Goal: Find specific page/section: Find specific page/section

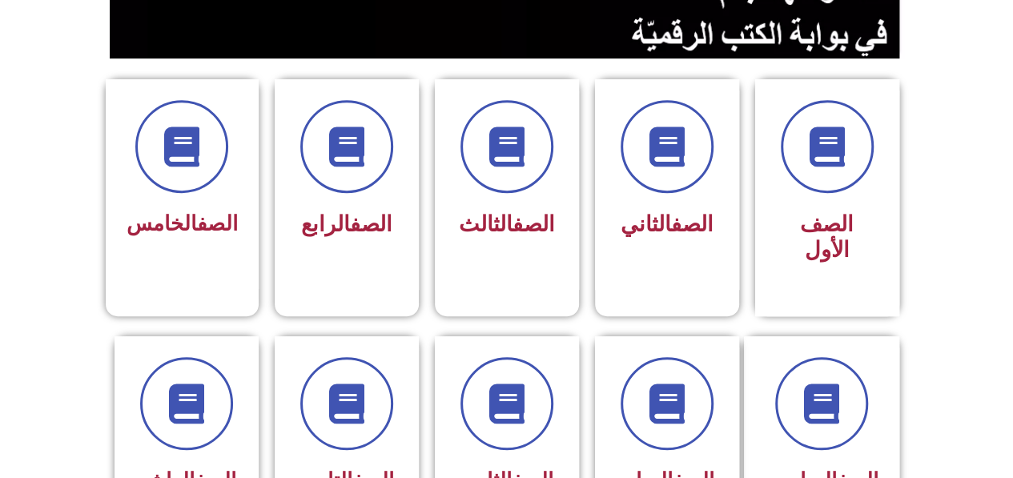
scroll to position [393, 0]
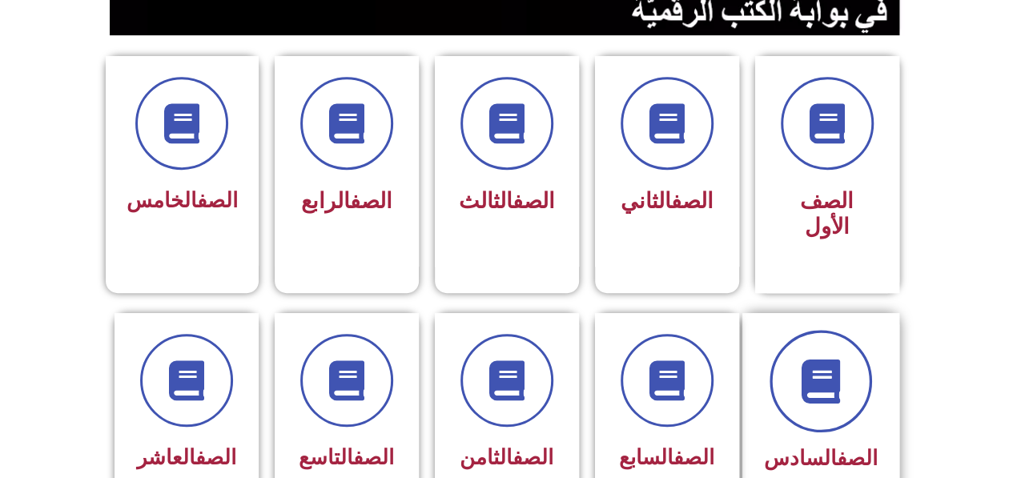
click at [858, 385] on span at bounding box center [821, 381] width 103 height 103
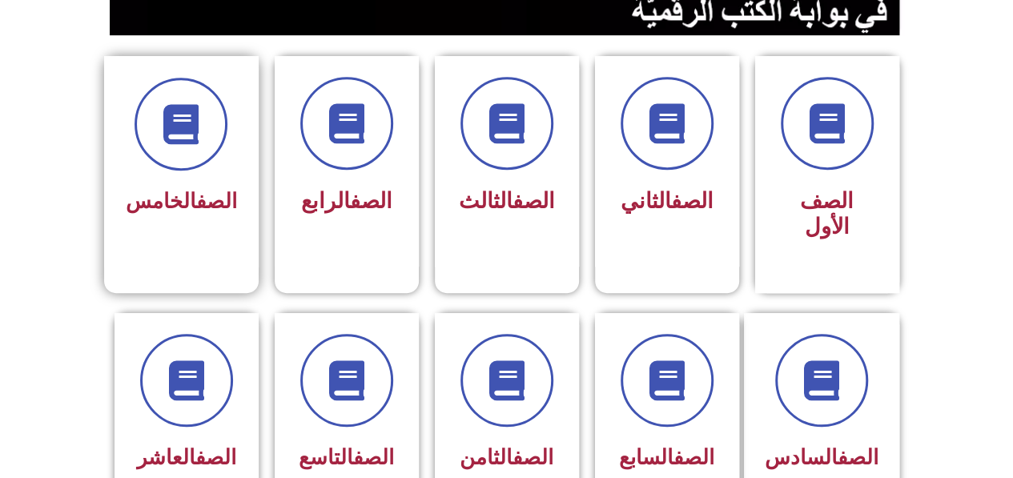
click at [207, 213] on div "الصف الخامس" at bounding box center [181, 202] width 111 height 39
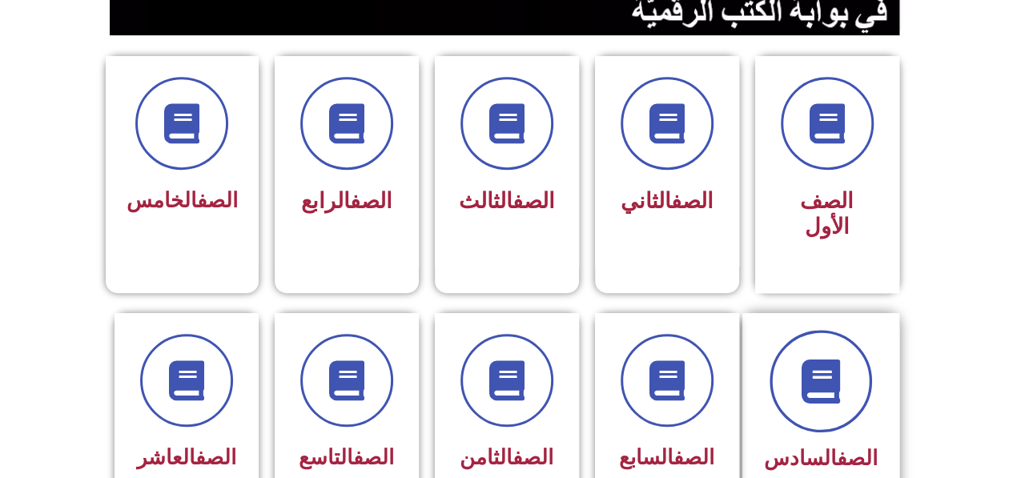
click at [814, 381] on span at bounding box center [821, 381] width 103 height 103
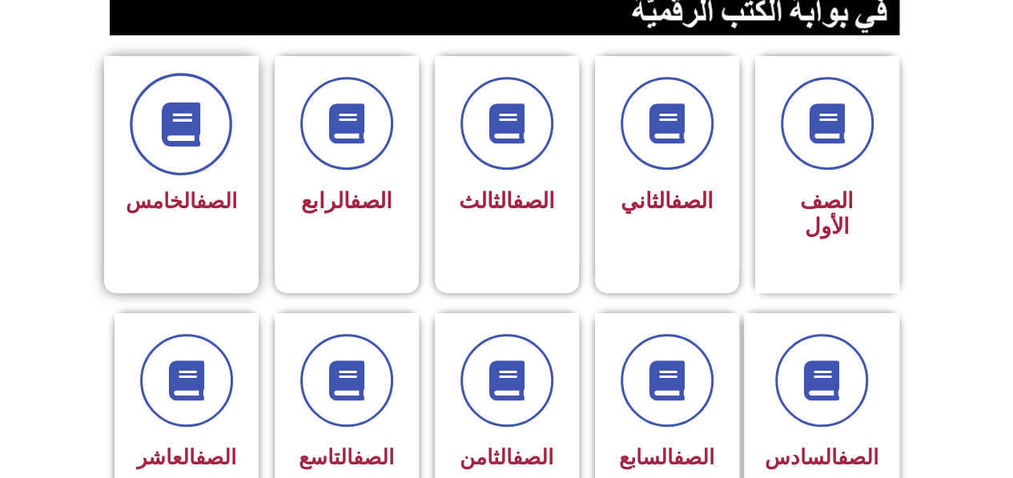
click at [211, 155] on span at bounding box center [181, 124] width 103 height 103
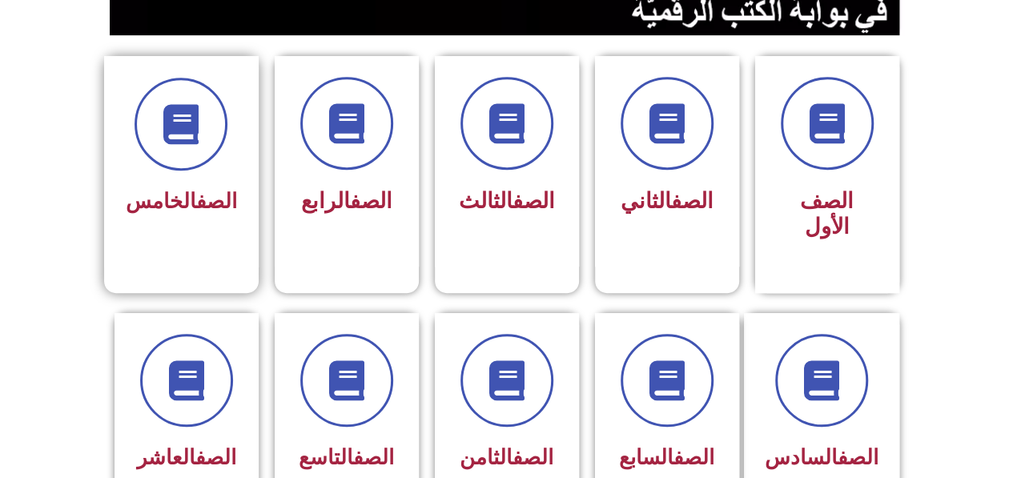
click at [213, 163] on div at bounding box center [181, 124] width 111 height 93
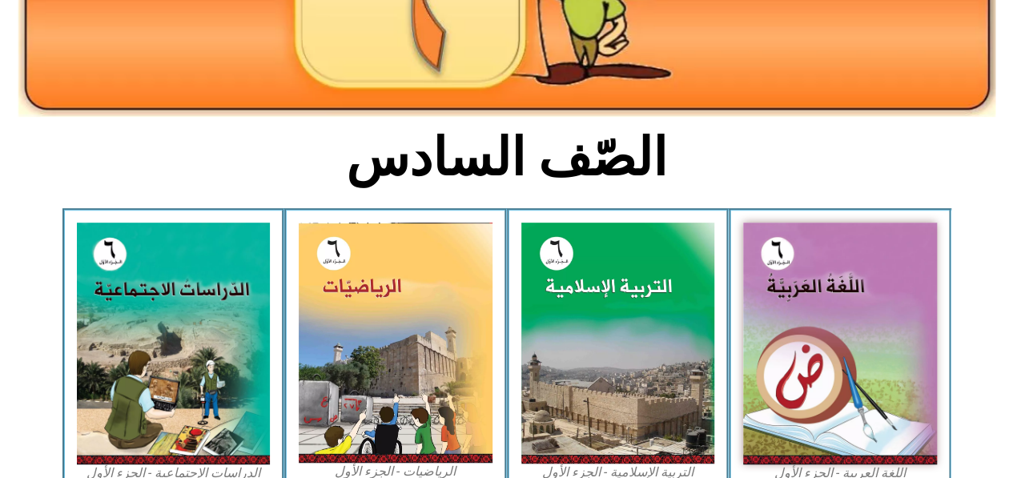
scroll to position [316, 0]
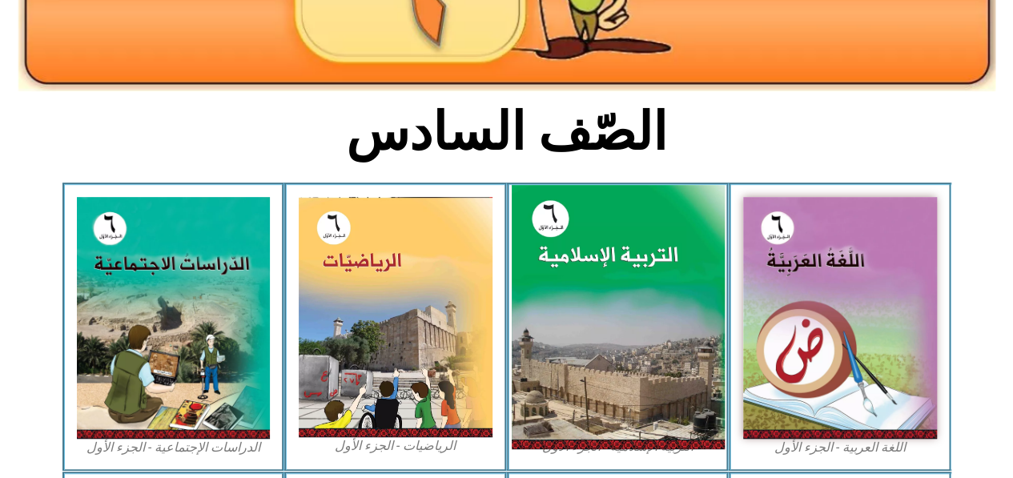
click at [568, 310] on img at bounding box center [617, 317] width 213 height 265
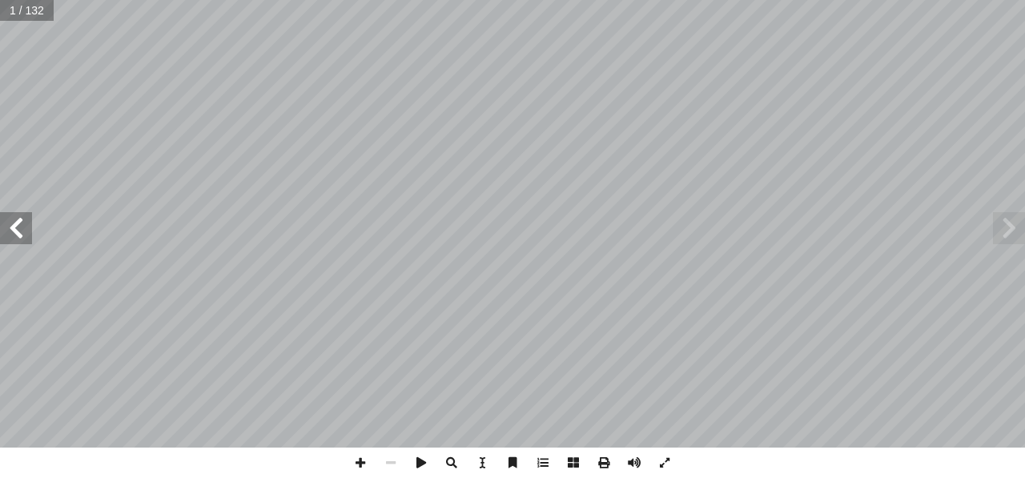
click at [28, 227] on span at bounding box center [16, 228] width 32 height 32
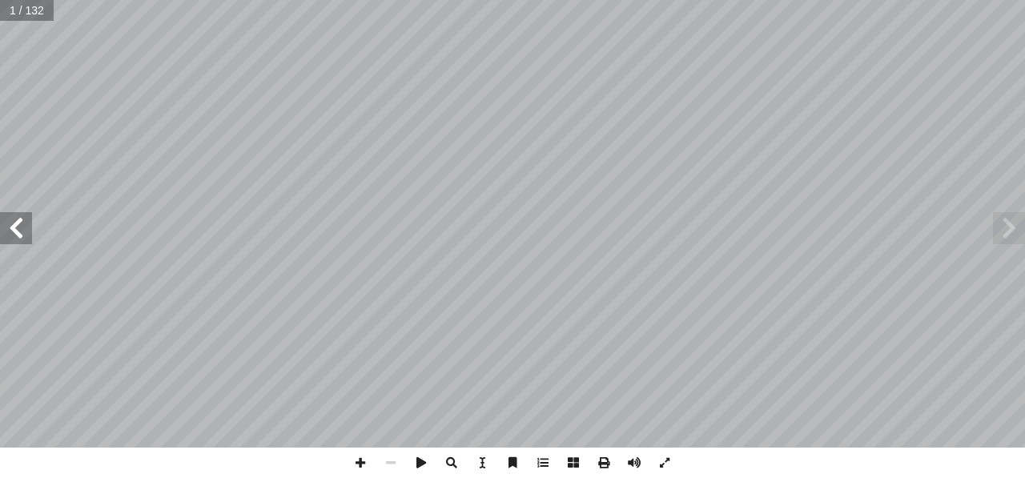
click at [28, 227] on span at bounding box center [16, 228] width 32 height 32
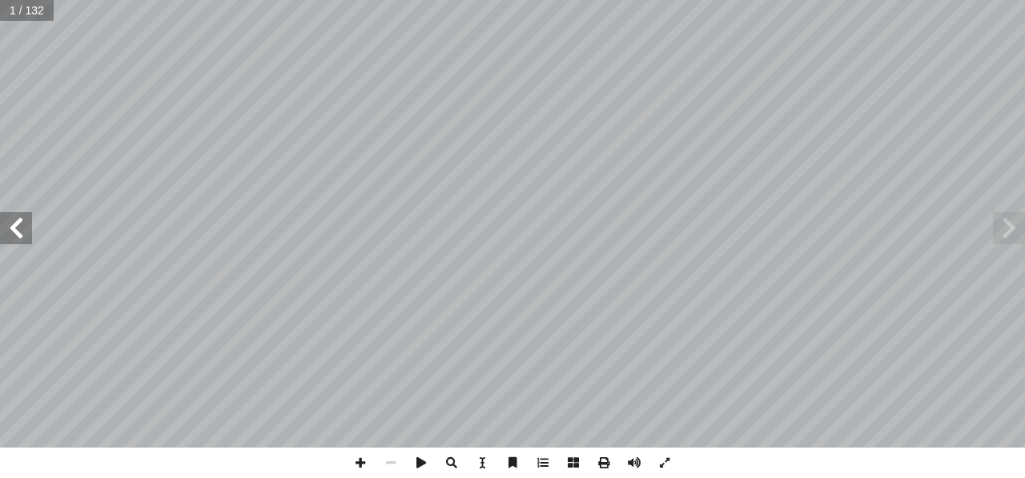
click at [28, 227] on span at bounding box center [16, 228] width 32 height 32
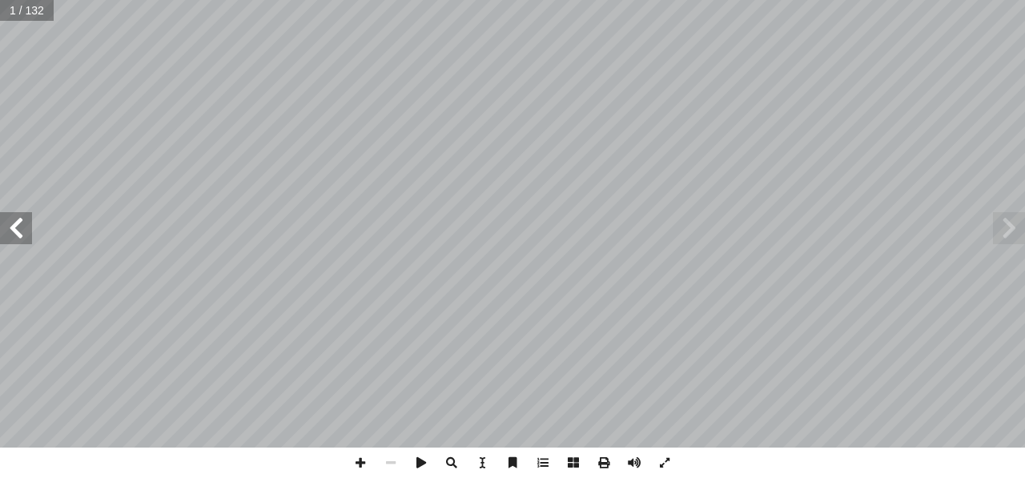
click at [28, 227] on span at bounding box center [16, 228] width 32 height 32
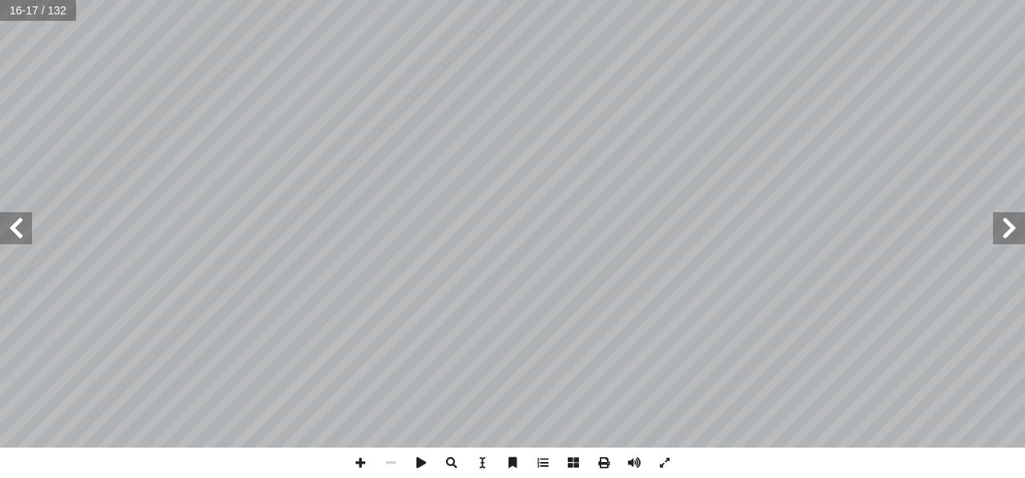
click at [28, 227] on span at bounding box center [16, 228] width 32 height 32
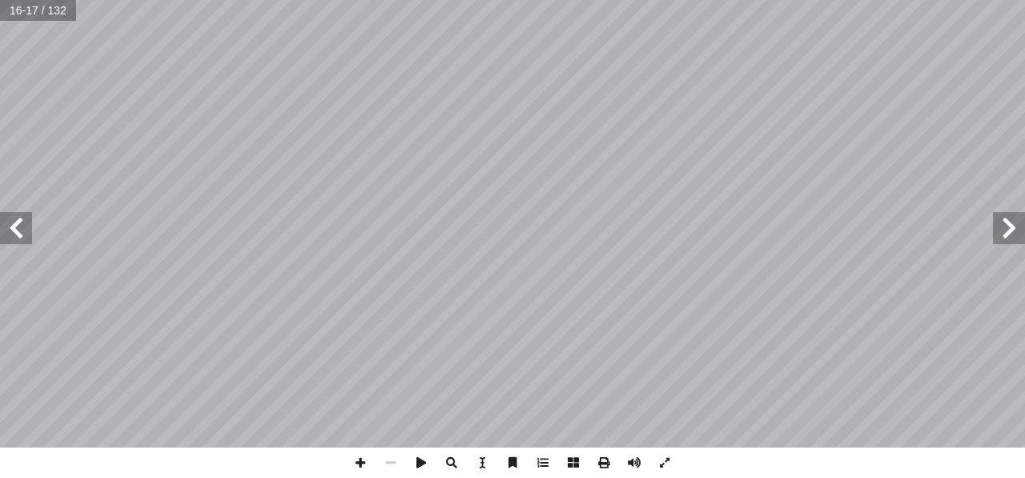
click at [28, 227] on span at bounding box center [16, 228] width 32 height 32
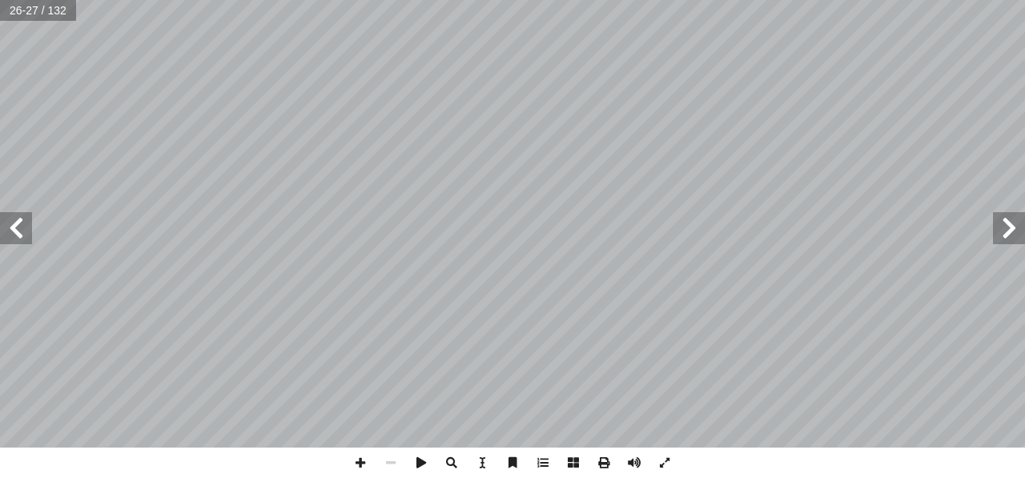
click at [28, 227] on span at bounding box center [16, 228] width 32 height 32
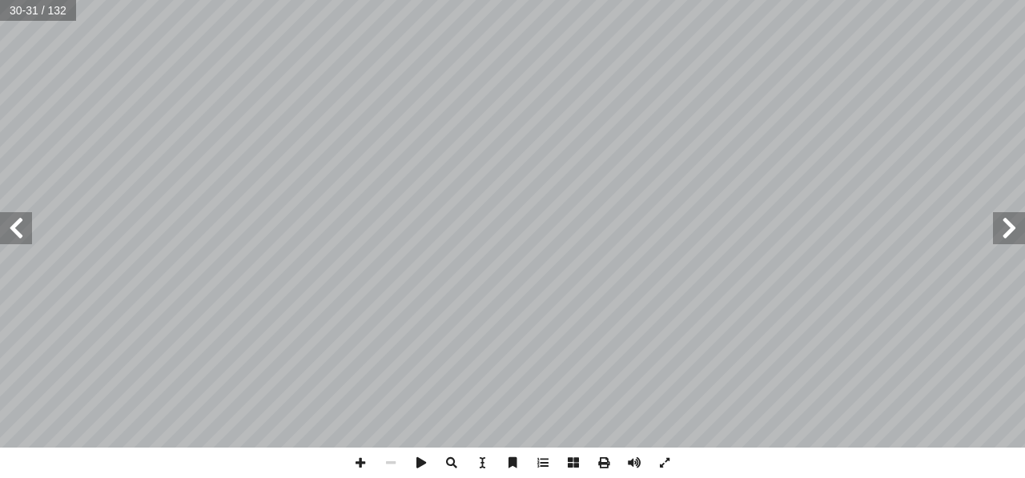
click at [28, 227] on span at bounding box center [16, 228] width 32 height 32
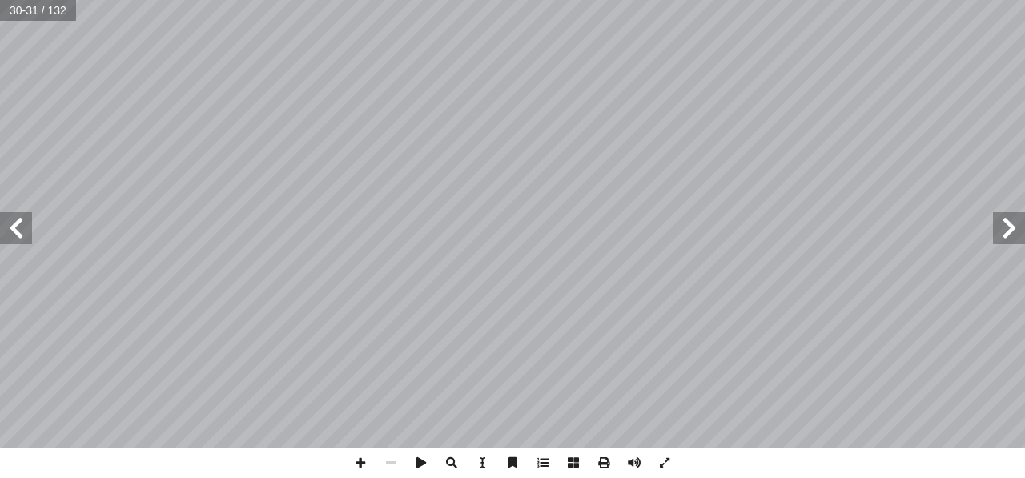
click at [28, 227] on span at bounding box center [16, 228] width 32 height 32
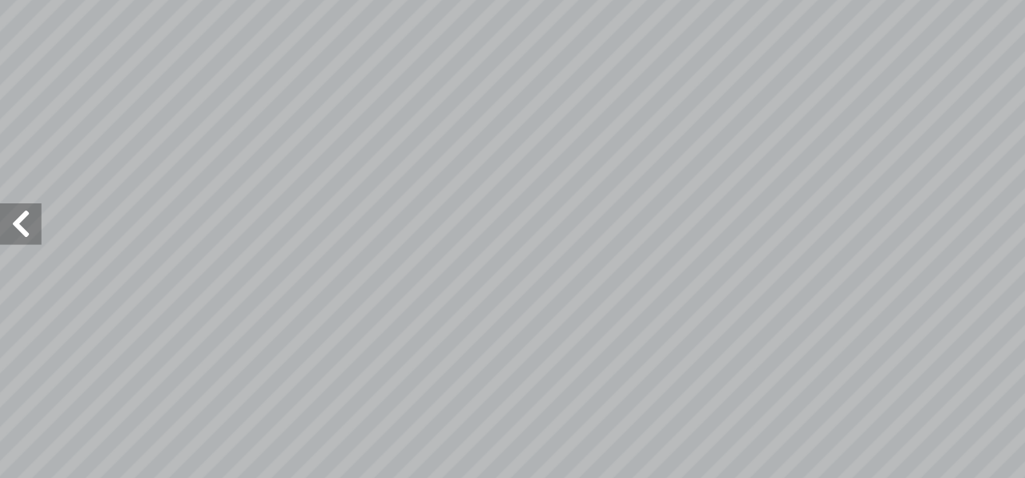
click at [18, 227] on span at bounding box center [16, 228] width 32 height 32
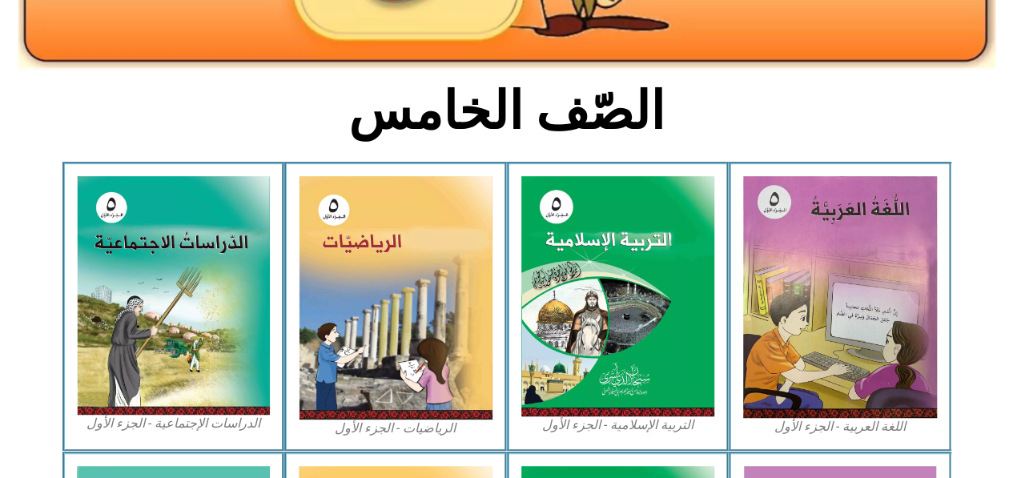
scroll to position [368, 0]
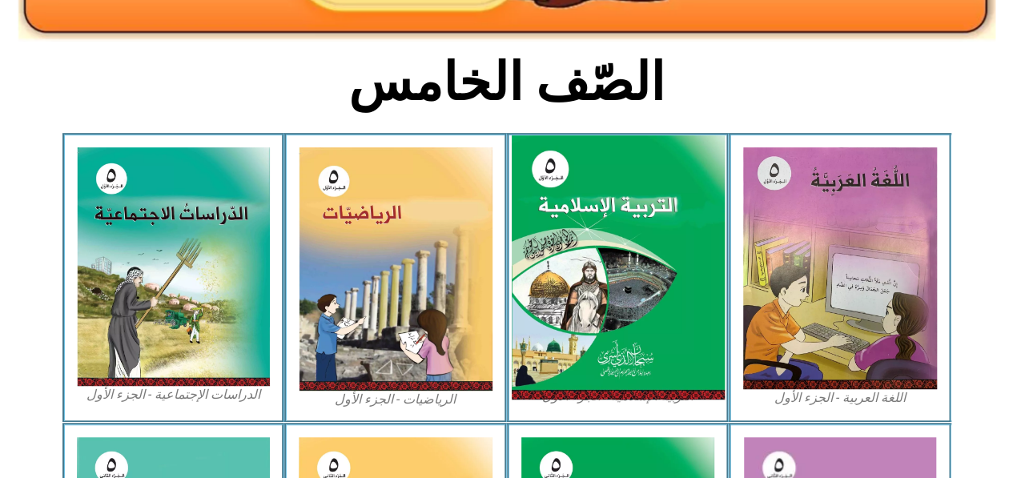
click at [674, 242] on img at bounding box center [617, 267] width 213 height 265
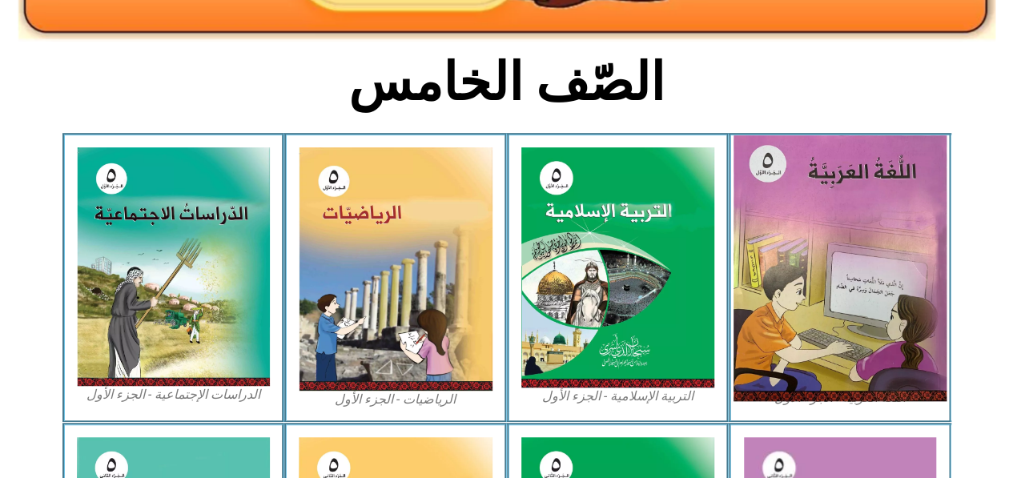
click at [852, 241] on img at bounding box center [840, 268] width 213 height 266
click at [796, 195] on img at bounding box center [840, 268] width 213 height 266
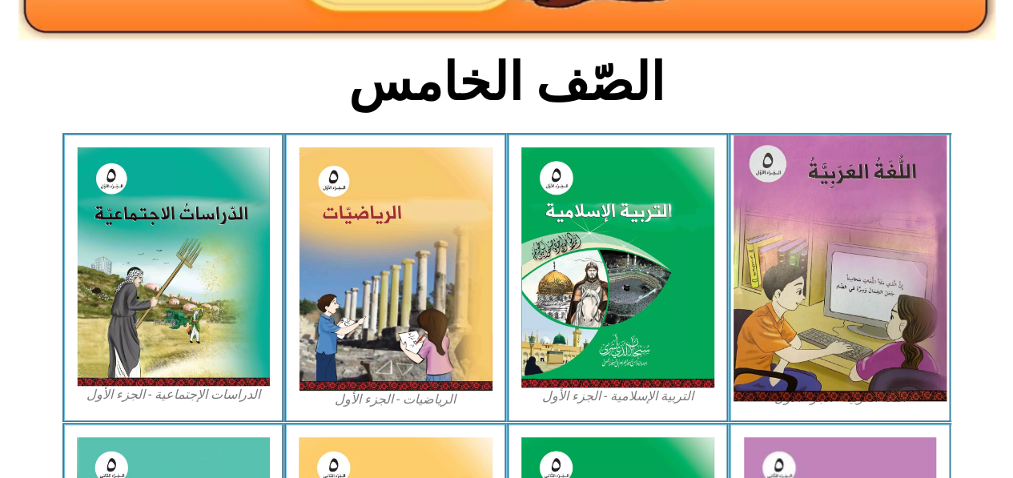
click at [796, 195] on img at bounding box center [840, 268] width 213 height 266
click at [818, 222] on img at bounding box center [840, 268] width 213 height 266
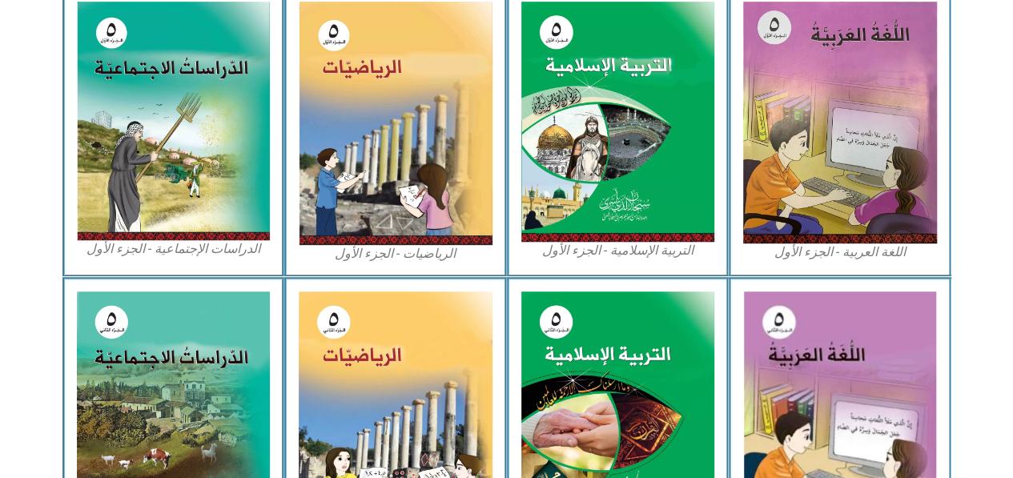
scroll to position [493, 0]
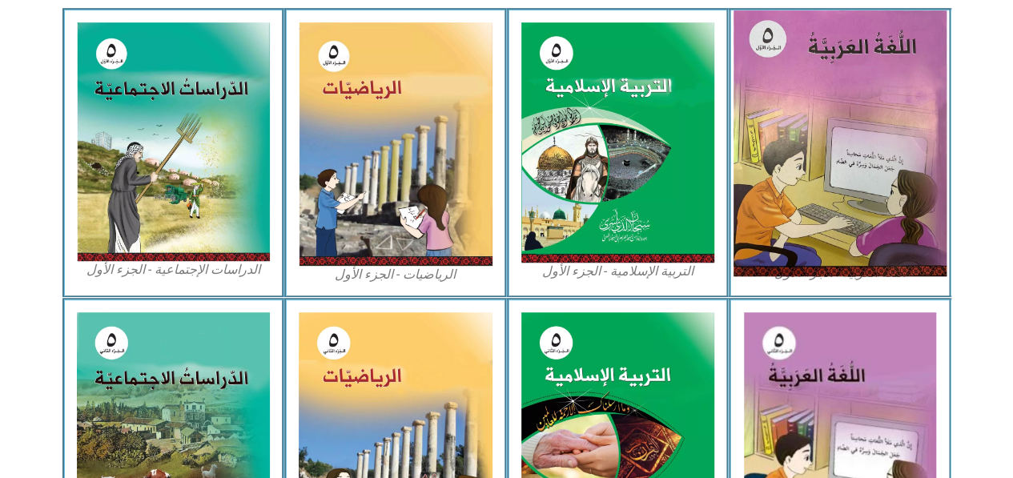
click at [831, 190] on img at bounding box center [840, 143] width 213 height 266
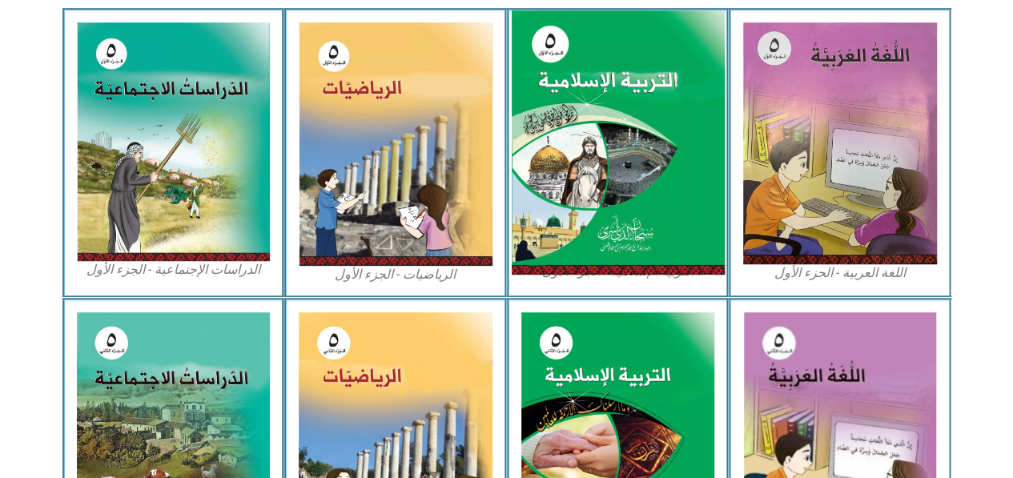
click at [617, 180] on img at bounding box center [617, 142] width 213 height 265
click at [613, 159] on img at bounding box center [617, 142] width 213 height 265
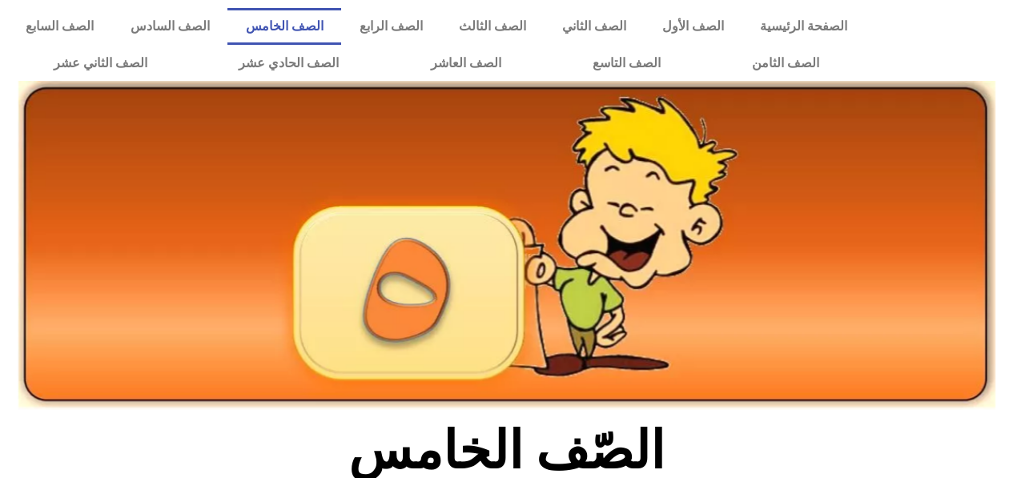
scroll to position [493, 0]
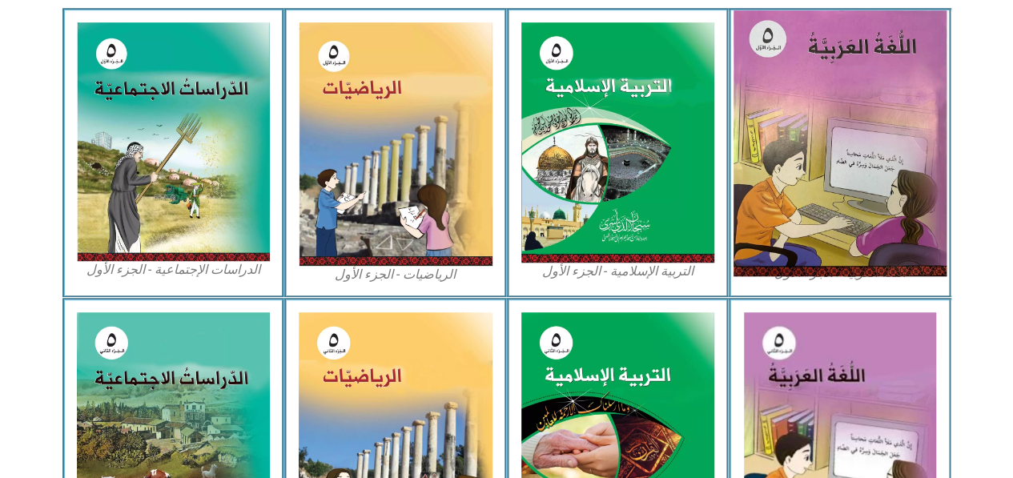
click at [799, 119] on img at bounding box center [840, 143] width 213 height 266
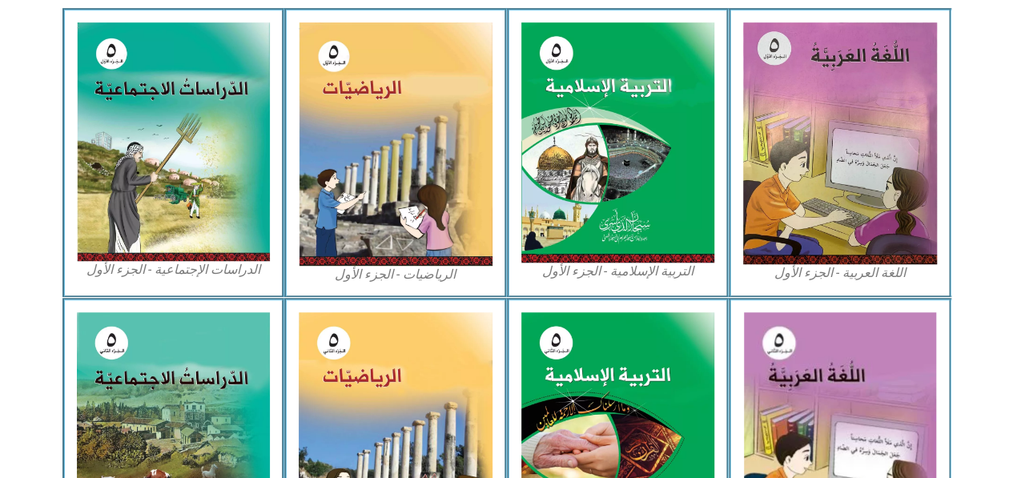
click at [876, 273] on figcaption "اللغة العربية - الجزء الأول​" at bounding box center [840, 273] width 194 height 18
click at [798, 271] on figcaption "اللغة العربية - الجزء الأول​" at bounding box center [840, 273] width 194 height 18
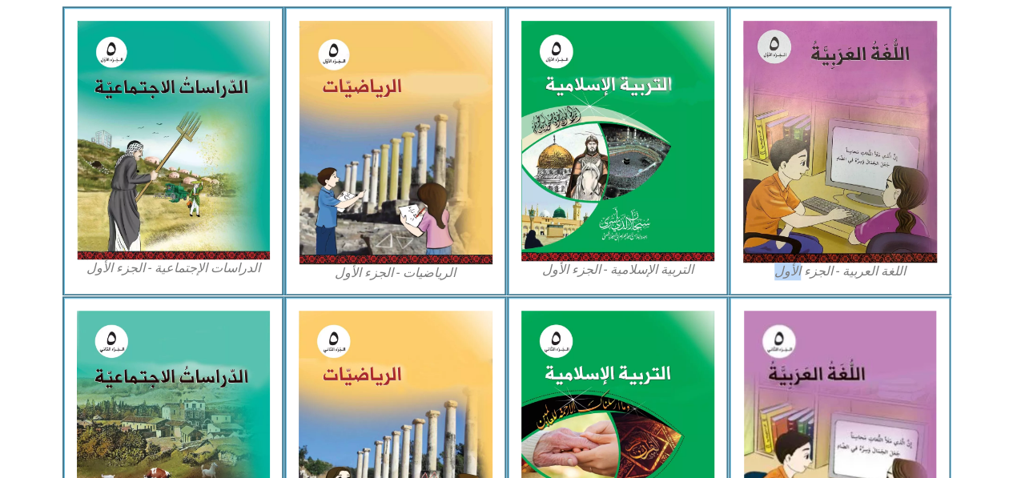
scroll to position [491, 0]
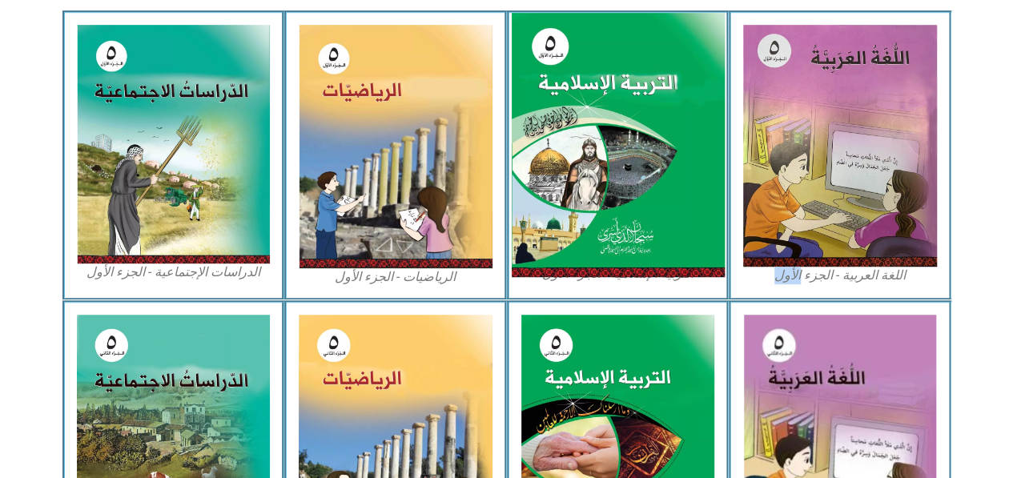
click at [605, 191] on img at bounding box center [617, 145] width 213 height 265
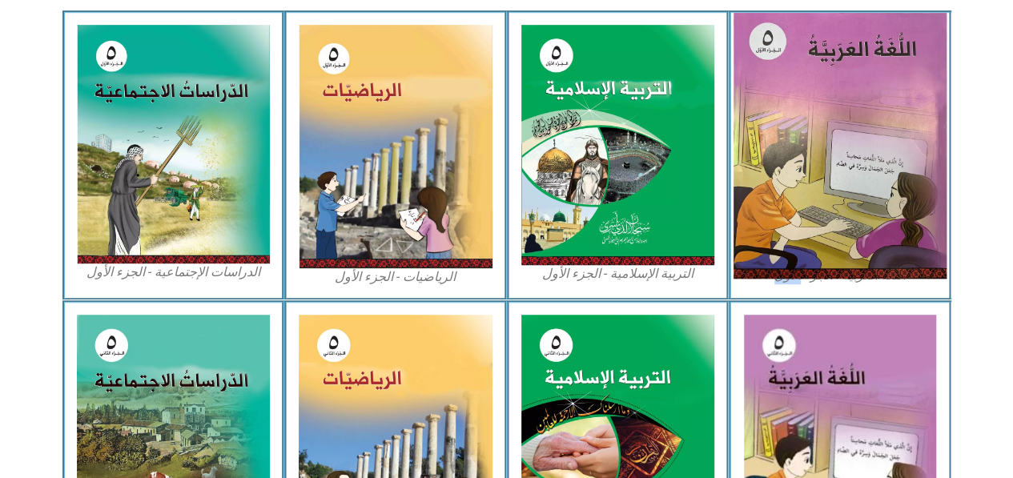
click at [814, 119] on img at bounding box center [840, 146] width 213 height 266
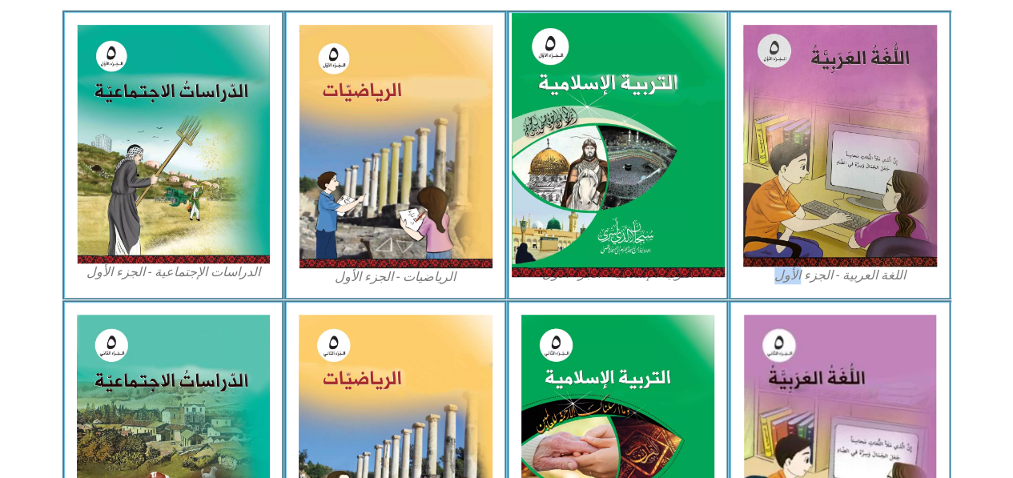
click at [668, 199] on img at bounding box center [617, 145] width 213 height 265
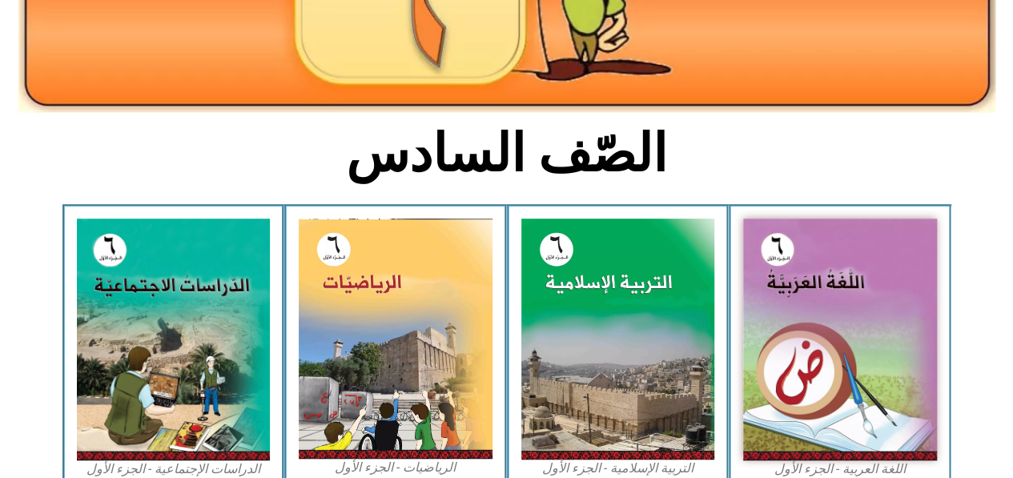
scroll to position [301, 0]
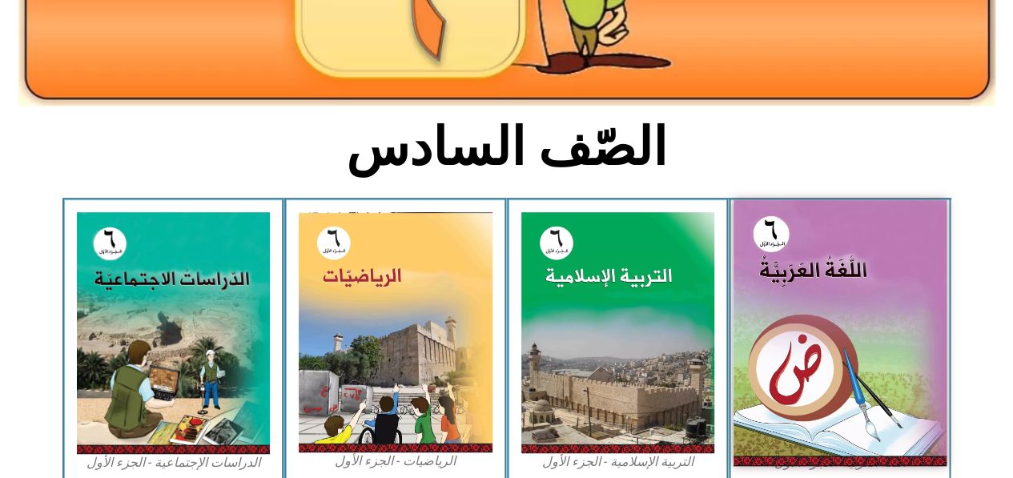
click at [835, 339] on img at bounding box center [840, 333] width 213 height 266
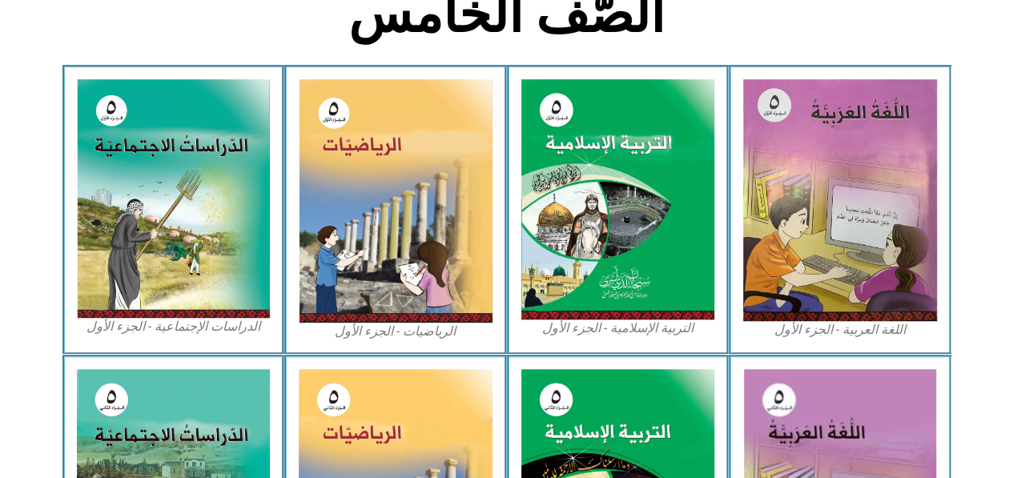
scroll to position [464, 0]
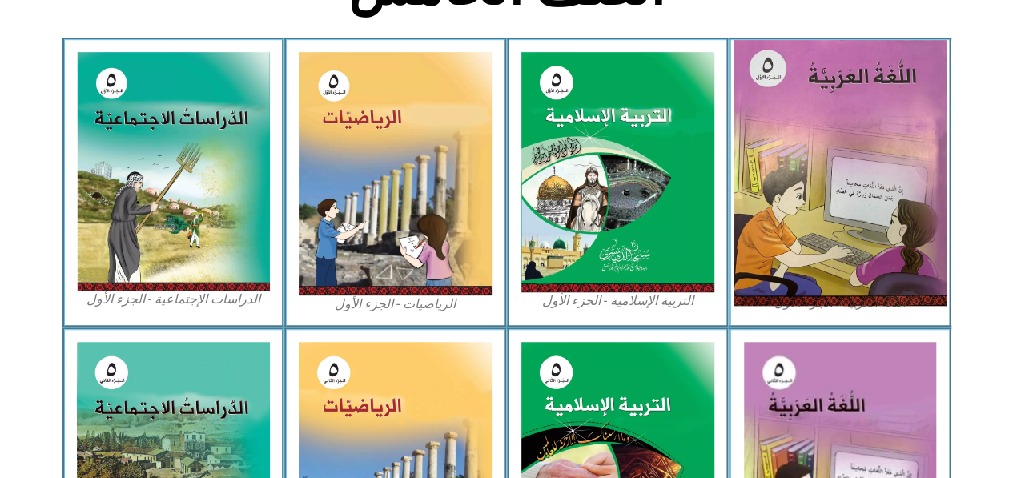
click at [860, 145] on img at bounding box center [840, 173] width 213 height 266
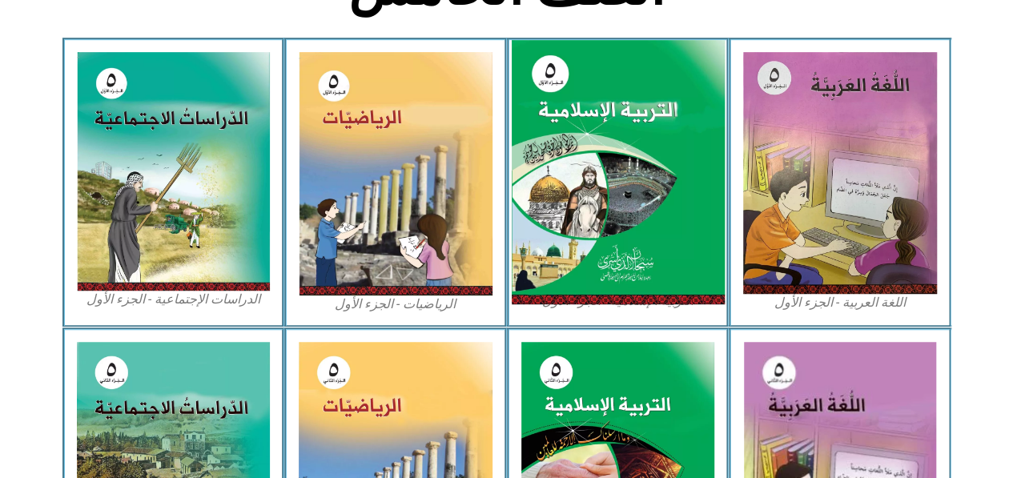
click at [555, 182] on img at bounding box center [617, 172] width 213 height 265
click at [613, 113] on img at bounding box center [617, 172] width 213 height 265
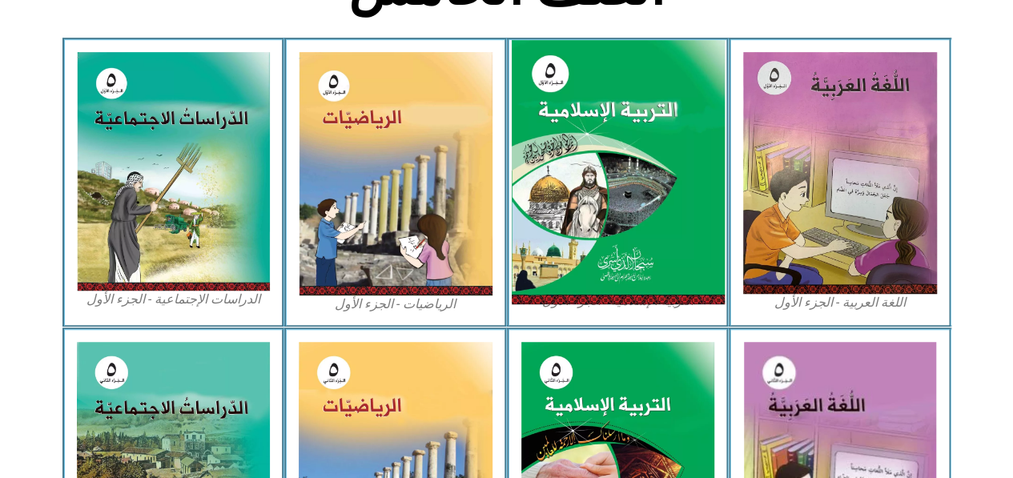
click at [613, 113] on img at bounding box center [617, 172] width 213 height 265
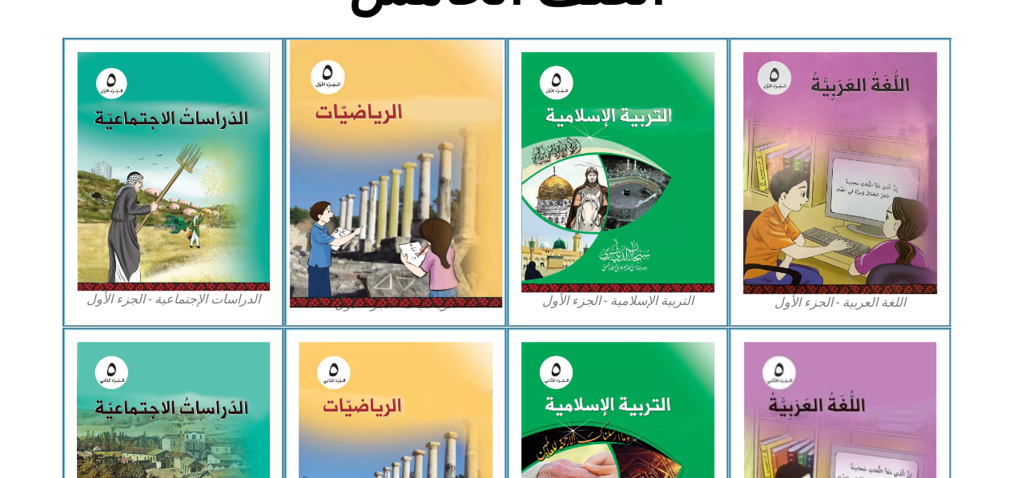
click at [415, 118] on img at bounding box center [395, 173] width 213 height 267
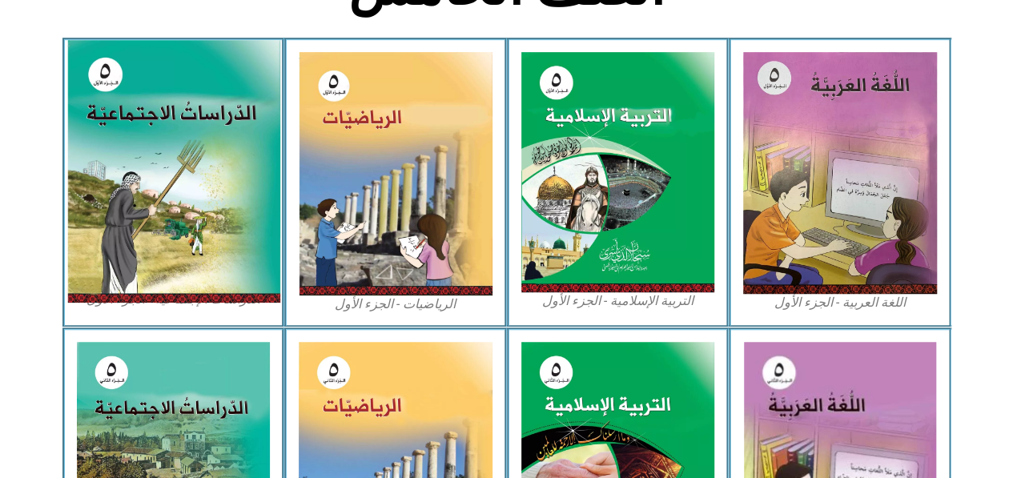
click at [200, 138] on img at bounding box center [172, 171] width 213 height 263
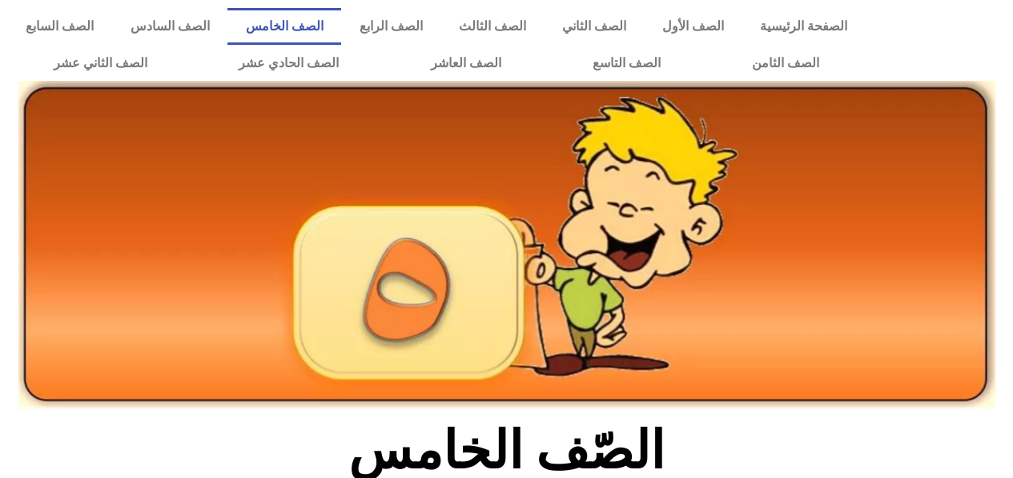
scroll to position [464, 0]
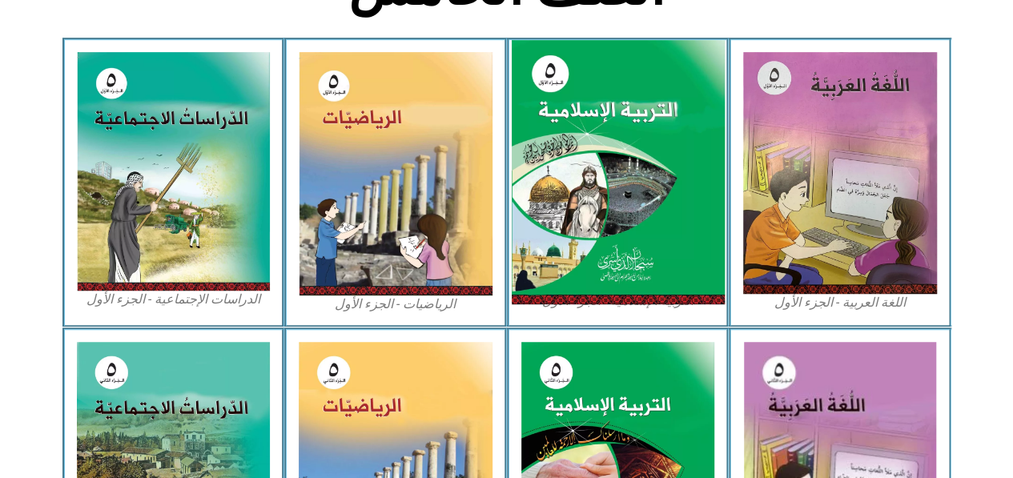
click at [639, 139] on img at bounding box center [617, 172] width 213 height 265
click at [629, 207] on img at bounding box center [617, 172] width 213 height 265
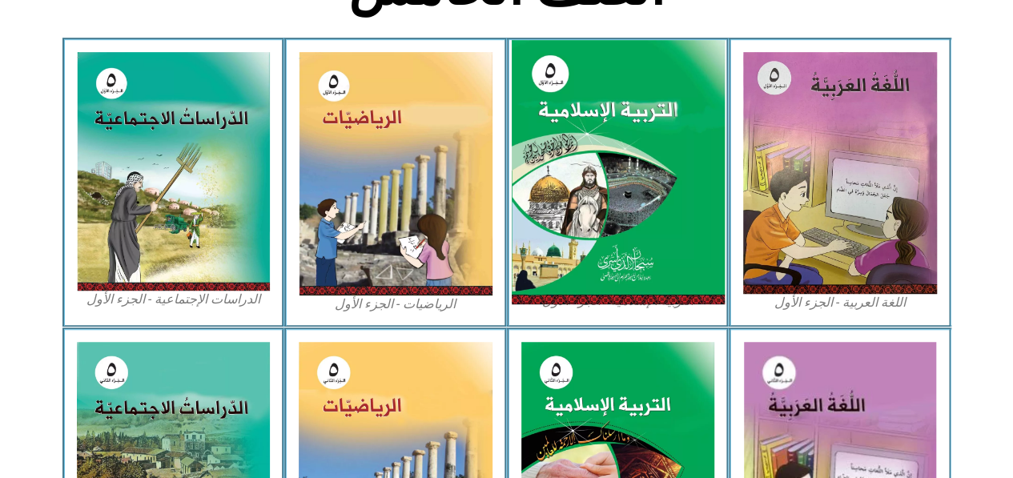
click at [629, 207] on img at bounding box center [617, 172] width 213 height 265
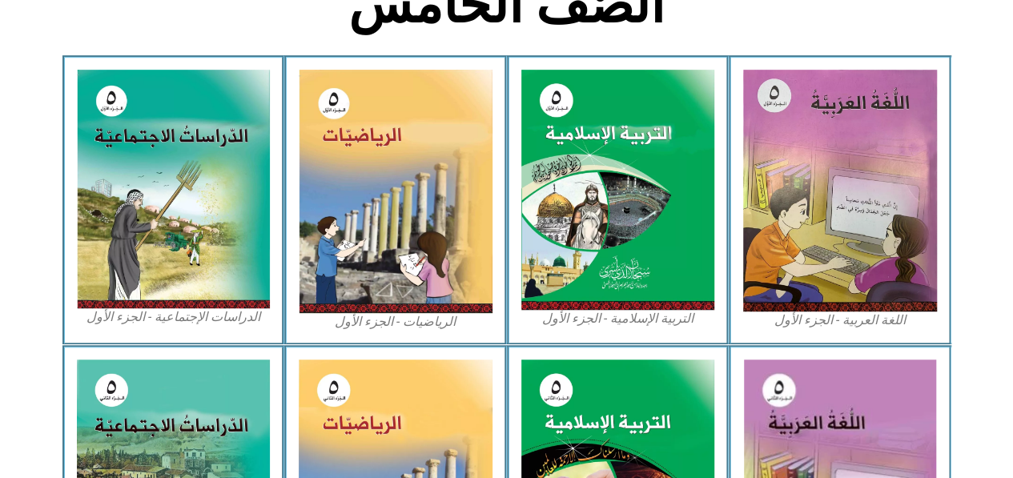
scroll to position [444, 0]
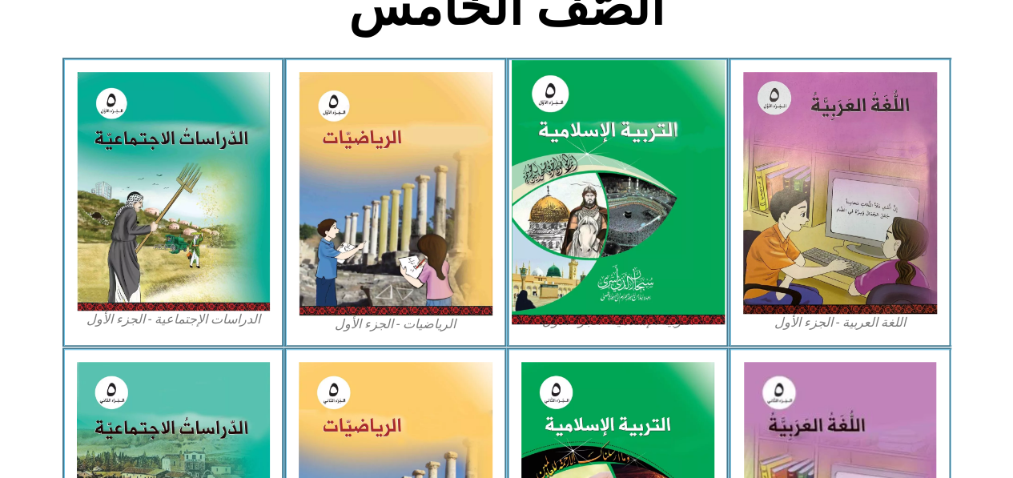
click at [581, 212] on img at bounding box center [617, 192] width 213 height 265
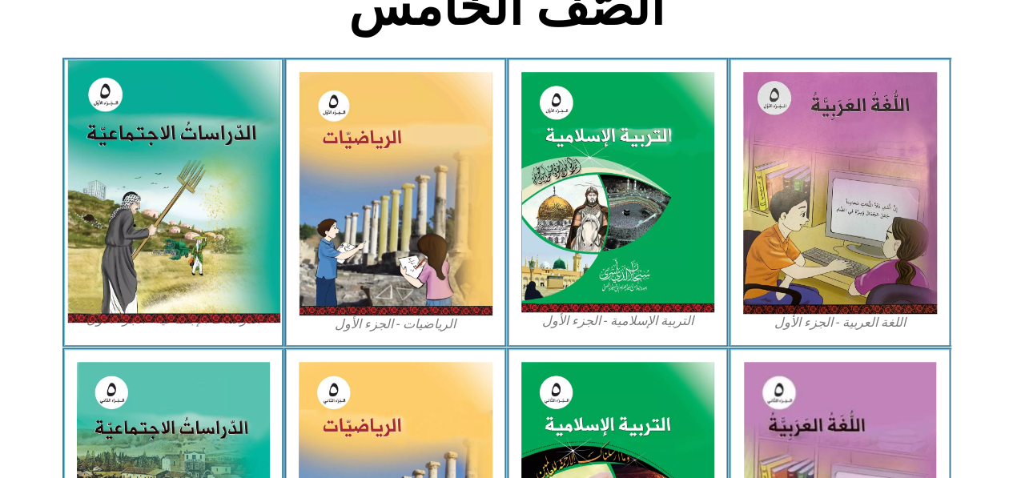
click at [95, 92] on img at bounding box center [172, 191] width 213 height 263
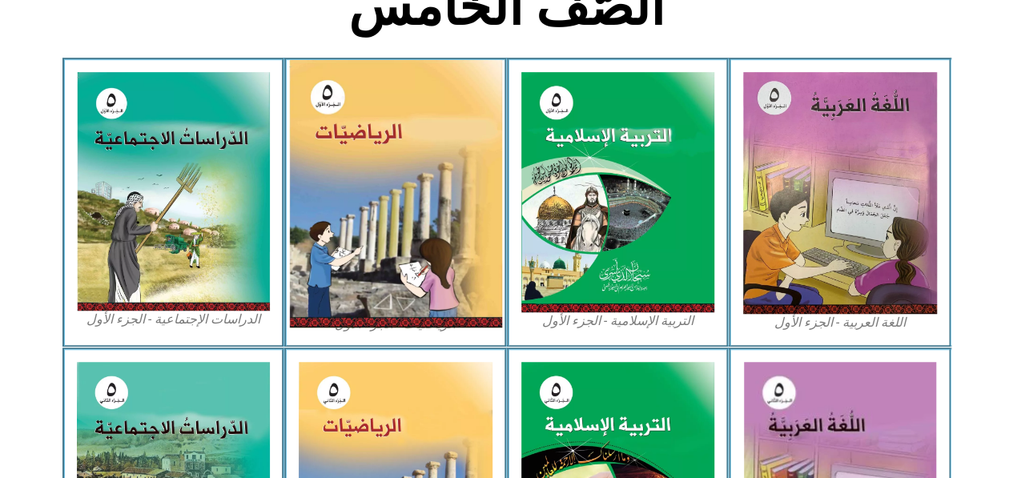
drag, startPoint x: 95, startPoint y: 92, endPoint x: 471, endPoint y: 180, distance: 385.8
click at [471, 180] on div "اللغة العربية - الجزء الأول​ التربية الإسلامية - الجزء الأول الرياضيات - الجزء …" at bounding box center [506, 203] width 889 height 290
click at [471, 180] on img at bounding box center [395, 193] width 213 height 267
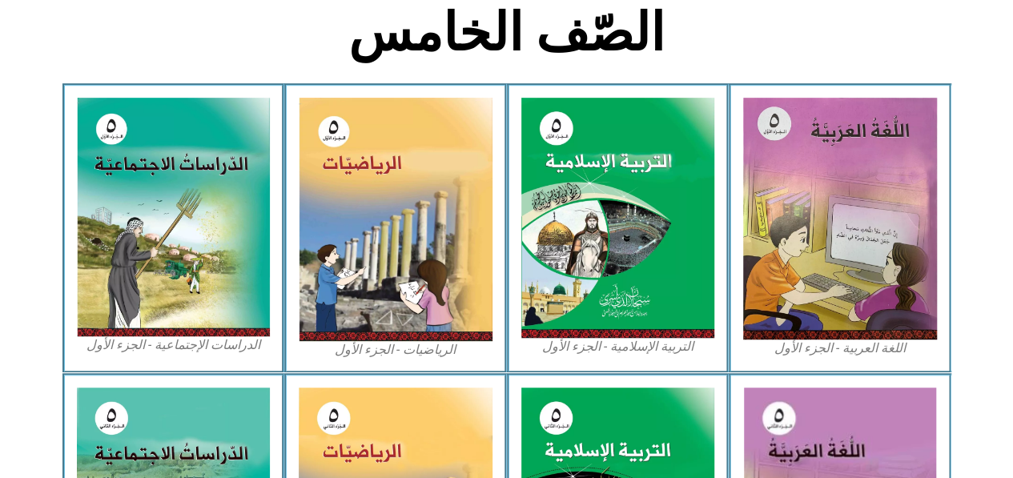
scroll to position [412, 0]
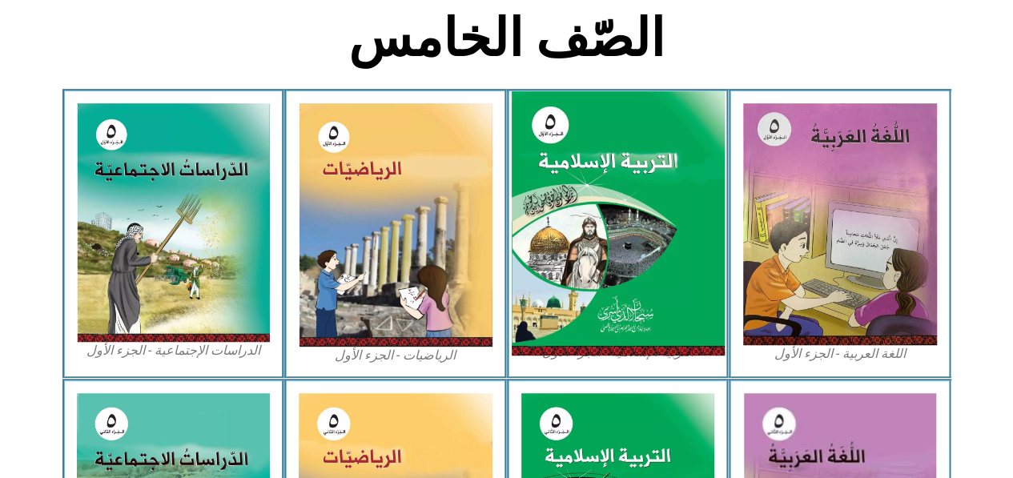
click at [637, 325] on img at bounding box center [617, 223] width 213 height 265
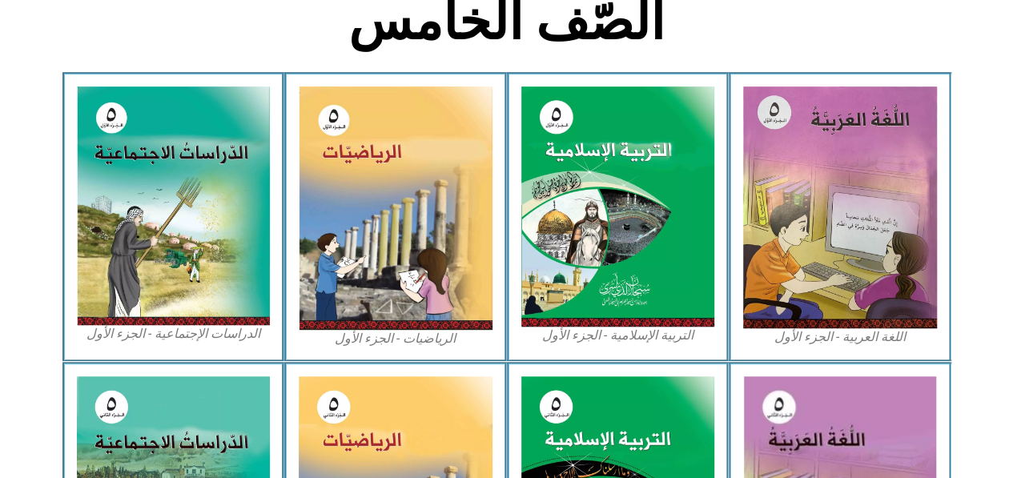
scroll to position [413, 0]
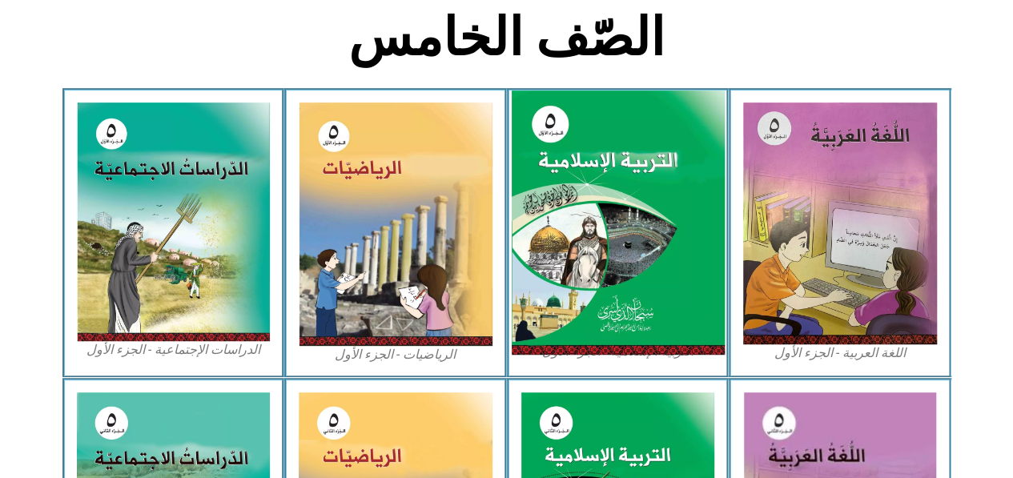
click at [633, 207] on img at bounding box center [617, 222] width 213 height 265
click at [577, 218] on img at bounding box center [617, 222] width 213 height 265
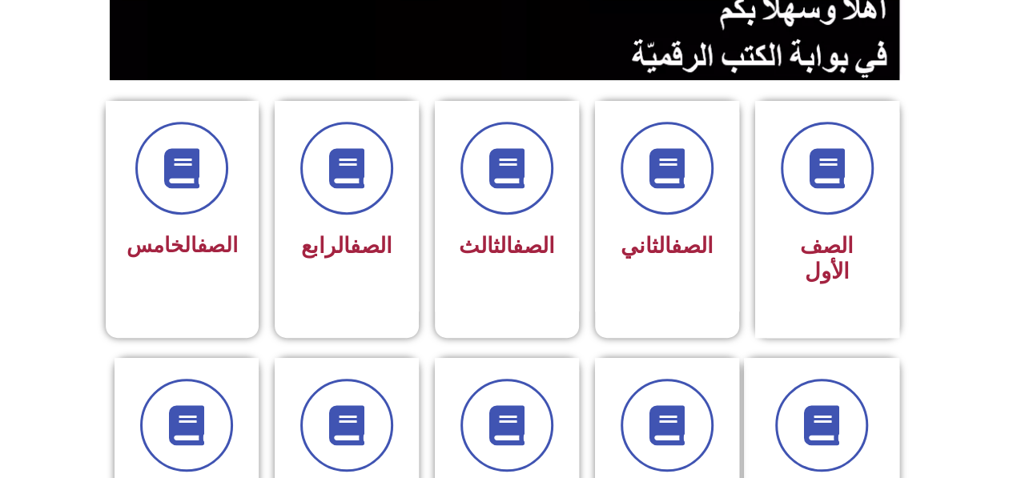
scroll to position [461, 0]
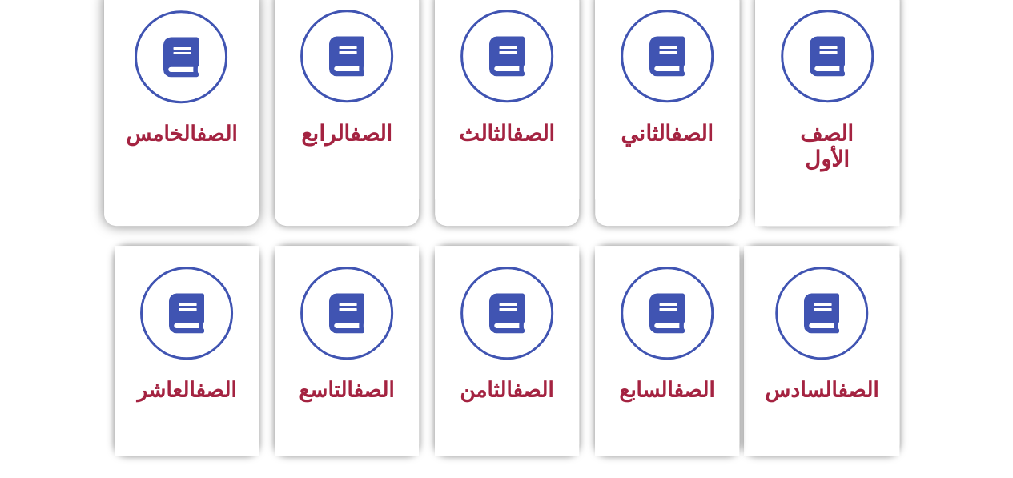
click at [181, 143] on span "الصف الخامس" at bounding box center [181, 134] width 111 height 24
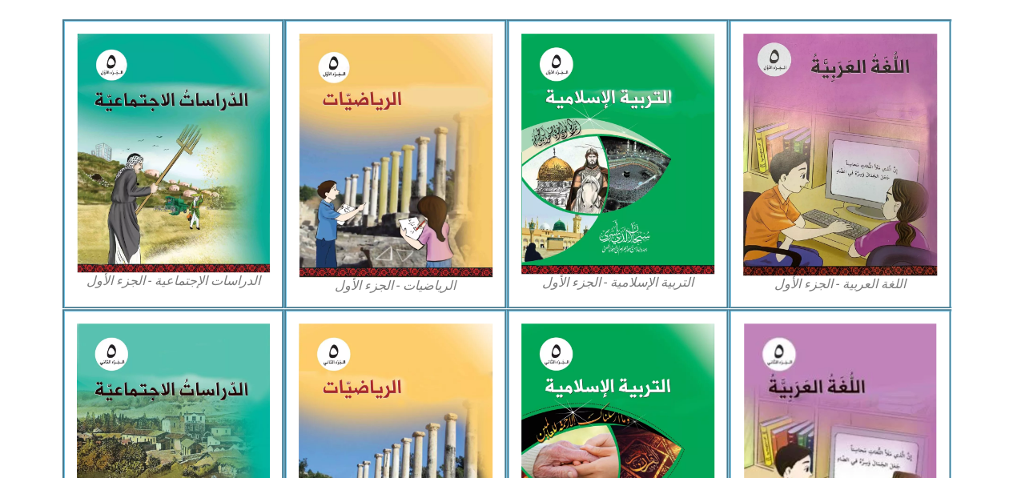
scroll to position [537, 0]
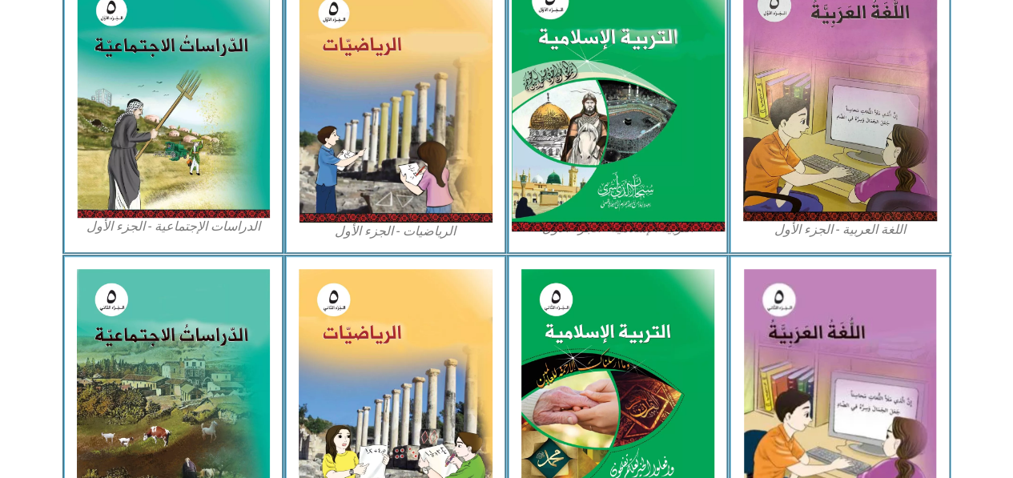
click at [642, 113] on img at bounding box center [617, 99] width 213 height 265
click at [621, 37] on img at bounding box center [617, 99] width 213 height 265
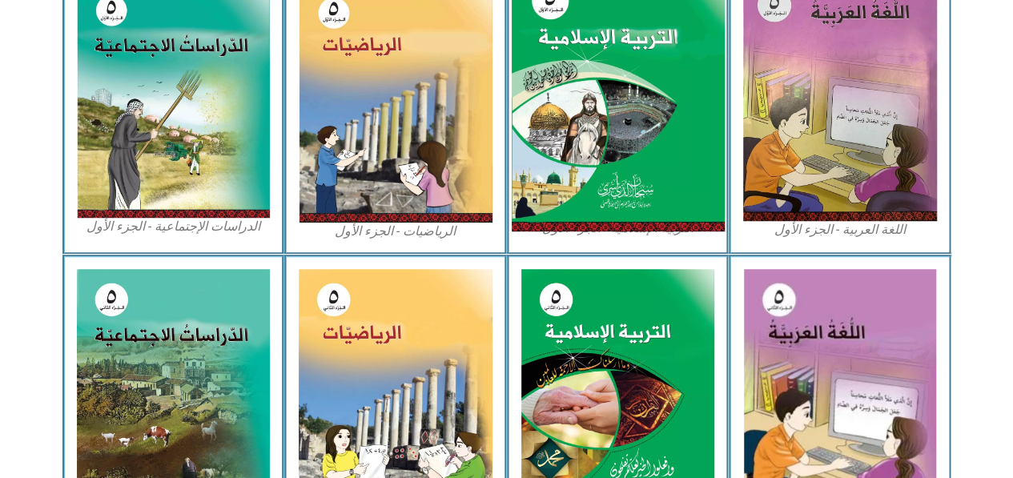
click at [621, 37] on img at bounding box center [617, 99] width 213 height 265
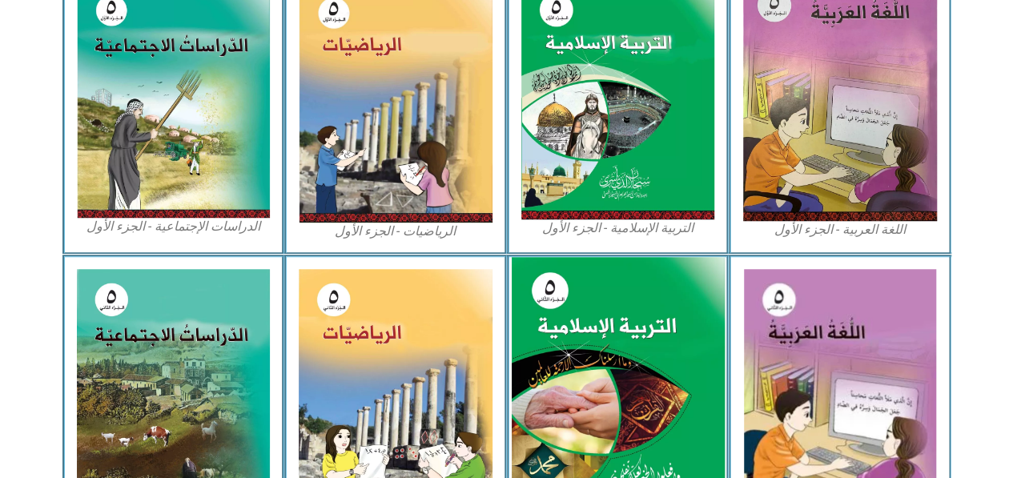
click at [585, 364] on img at bounding box center [617, 388] width 213 height 263
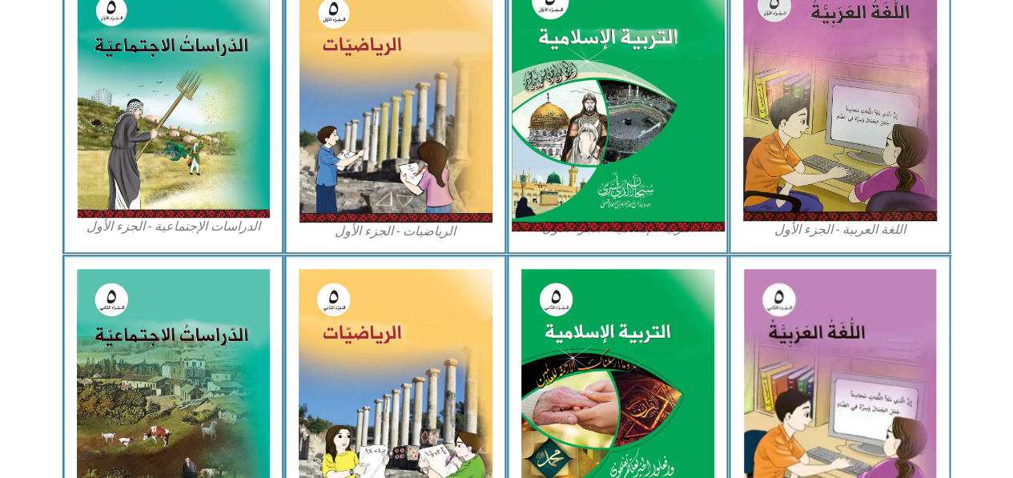
click at [601, 131] on img at bounding box center [617, 99] width 213 height 265
click at [642, 40] on img at bounding box center [617, 99] width 213 height 265
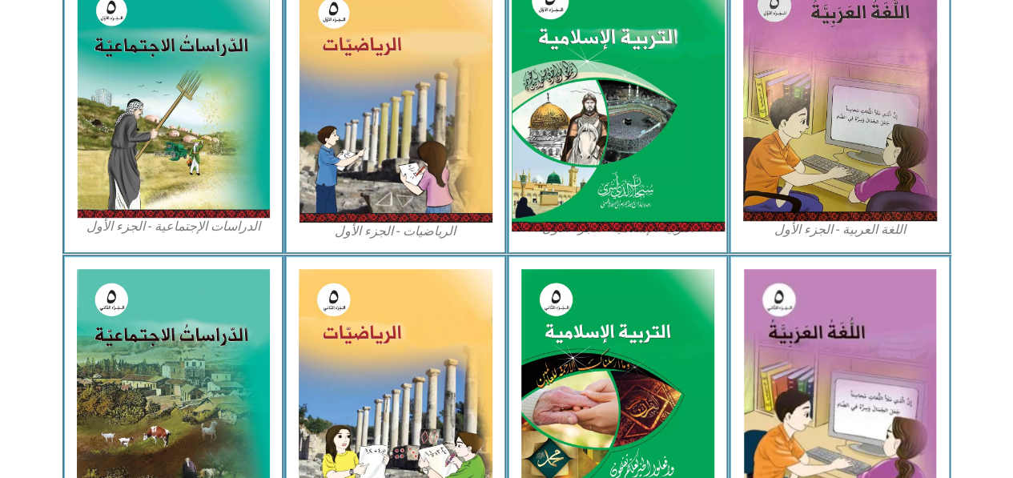
click at [642, 40] on img at bounding box center [617, 99] width 213 height 265
